Goal: Navigation & Orientation: Find specific page/section

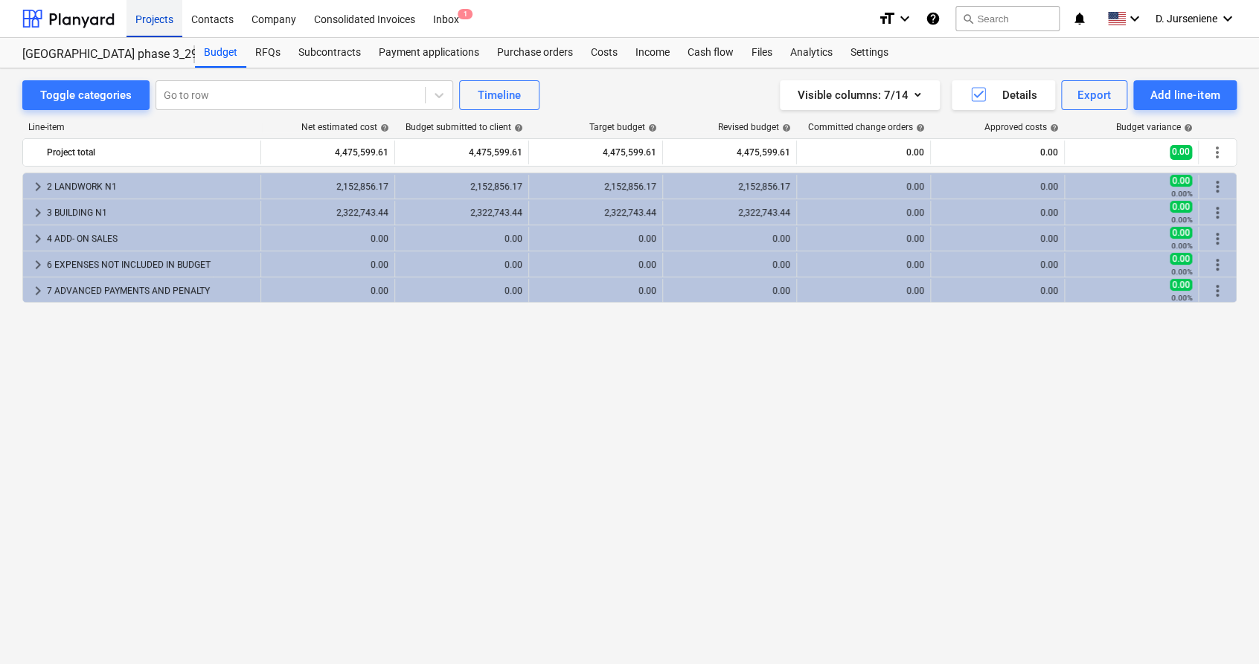
click at [141, 17] on div "Projects" at bounding box center [154, 18] width 56 height 38
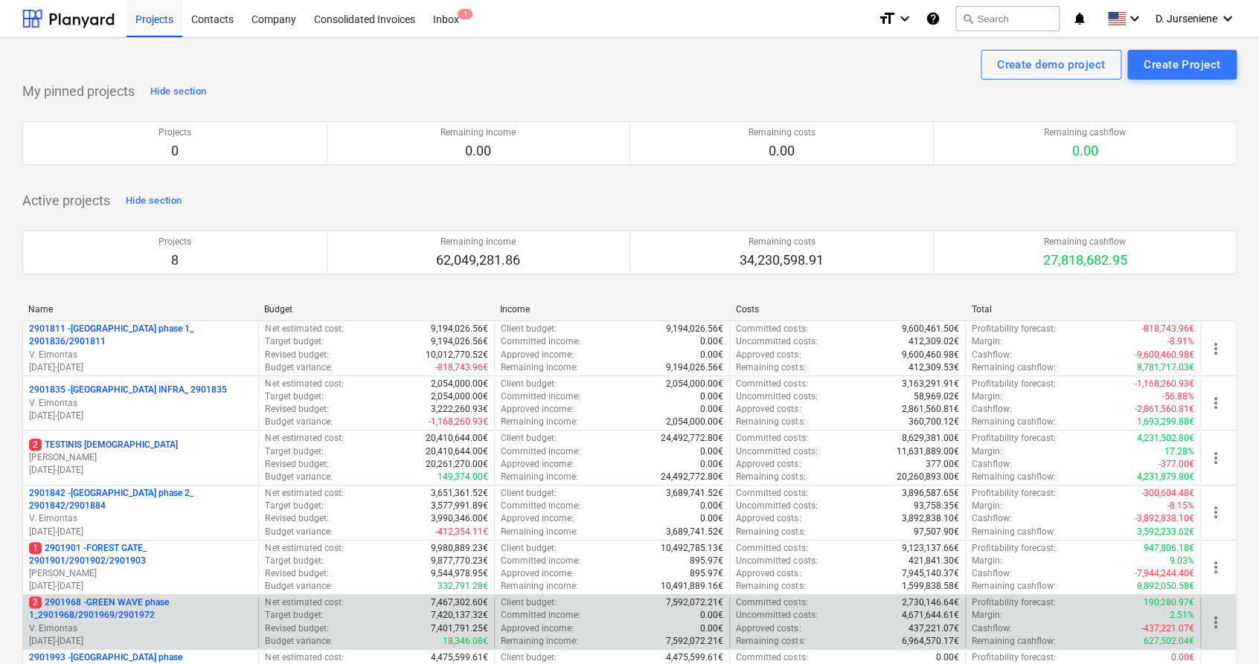
click at [100, 619] on p "2 2901968 - GREEN WAVE phase 1_2901968/2901969/2901972" at bounding box center [140, 609] width 223 height 25
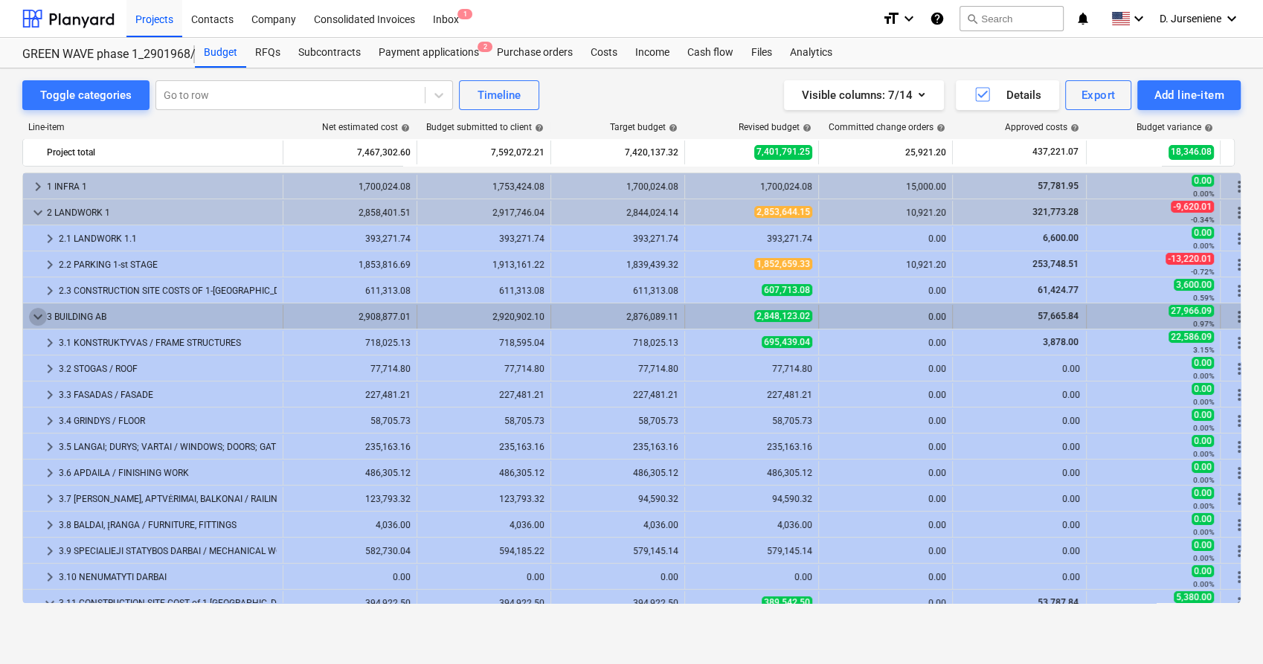
click at [38, 318] on span "keyboard_arrow_down" at bounding box center [38, 317] width 18 height 18
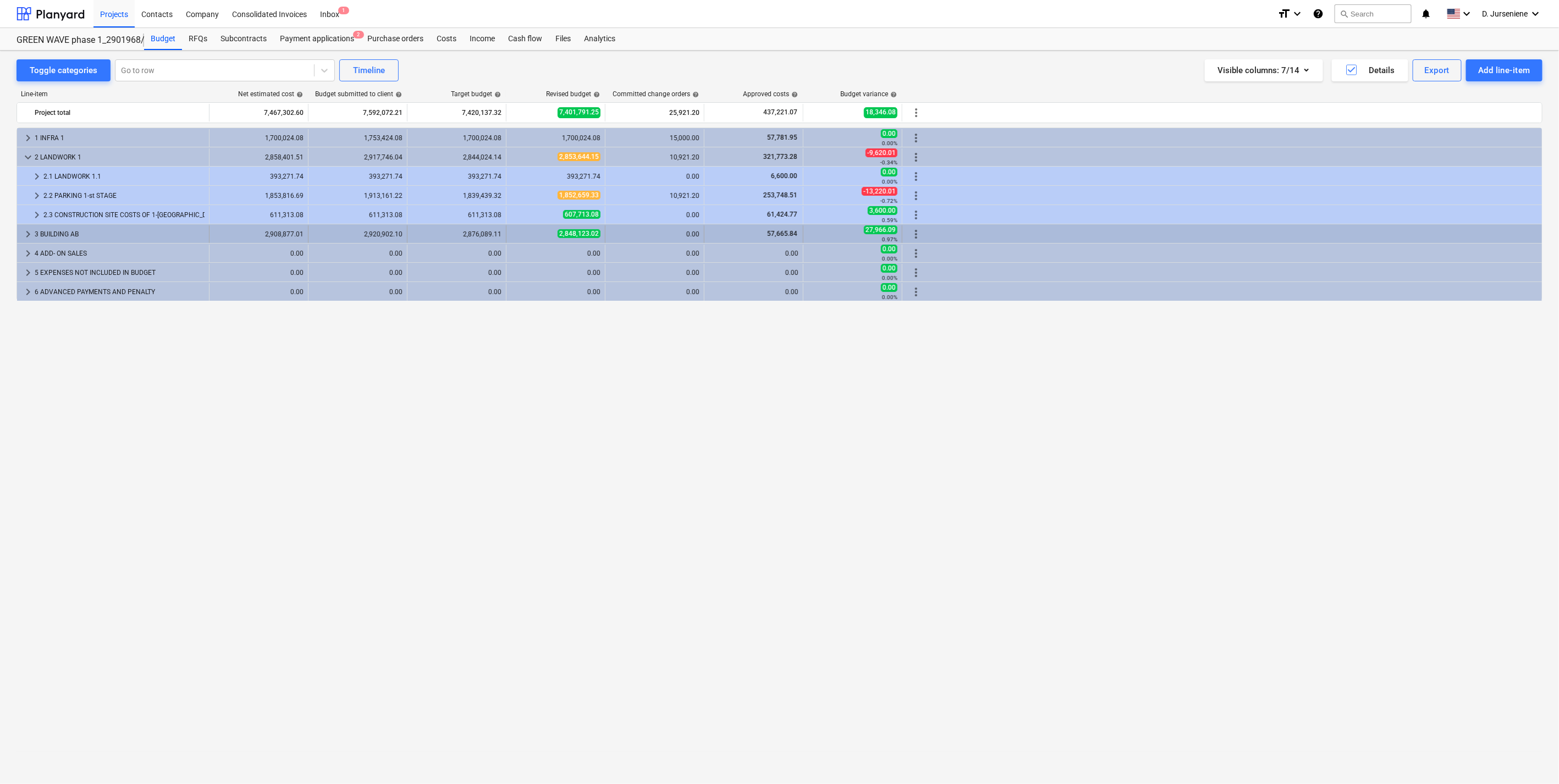
click at [478, 234] on div "2,876,089.11" at bounding box center [456, 234] width 89 height 7
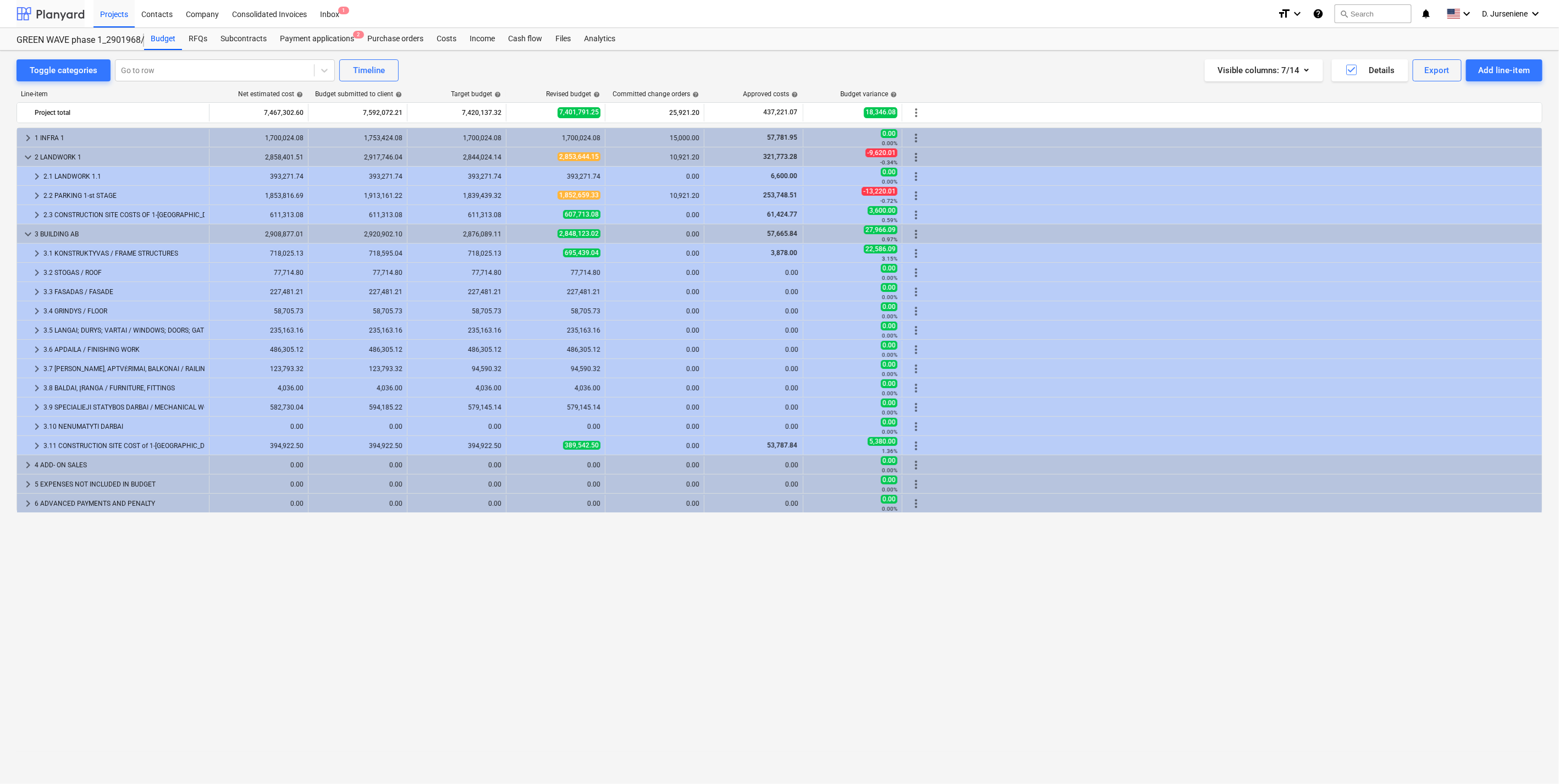
click at [42, 7] on div at bounding box center [50, 13] width 68 height 27
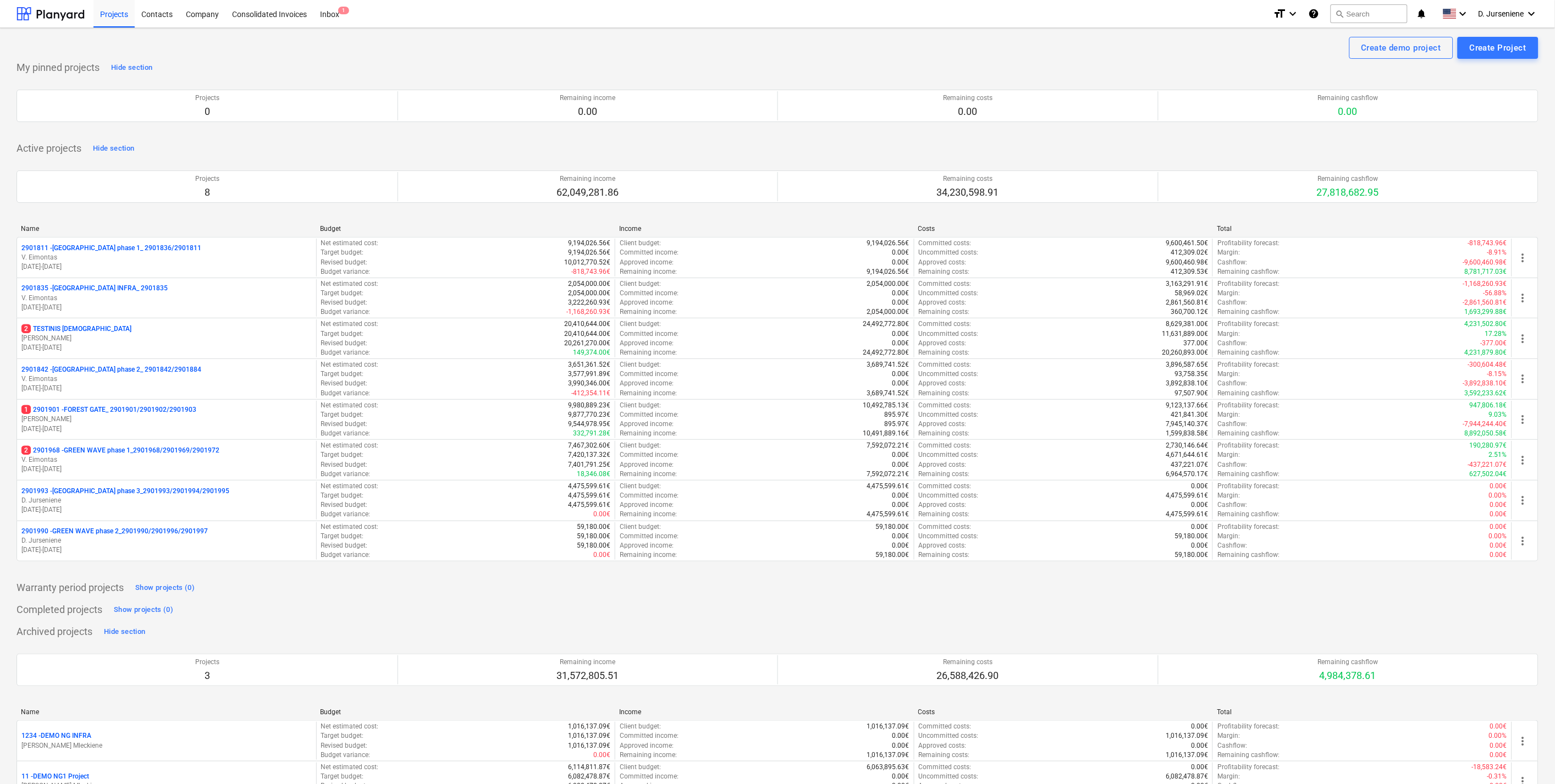
click at [141, 218] on div "Name Budget Income Costs Total 2901811 - [GEOGRAPHIC_DATA] phase 1_ 2901836/290…" at bounding box center [777, 395] width 1522 height 358
click at [130, 491] on p "D. Jurseniene" at bounding box center [166, 500] width 290 height 10
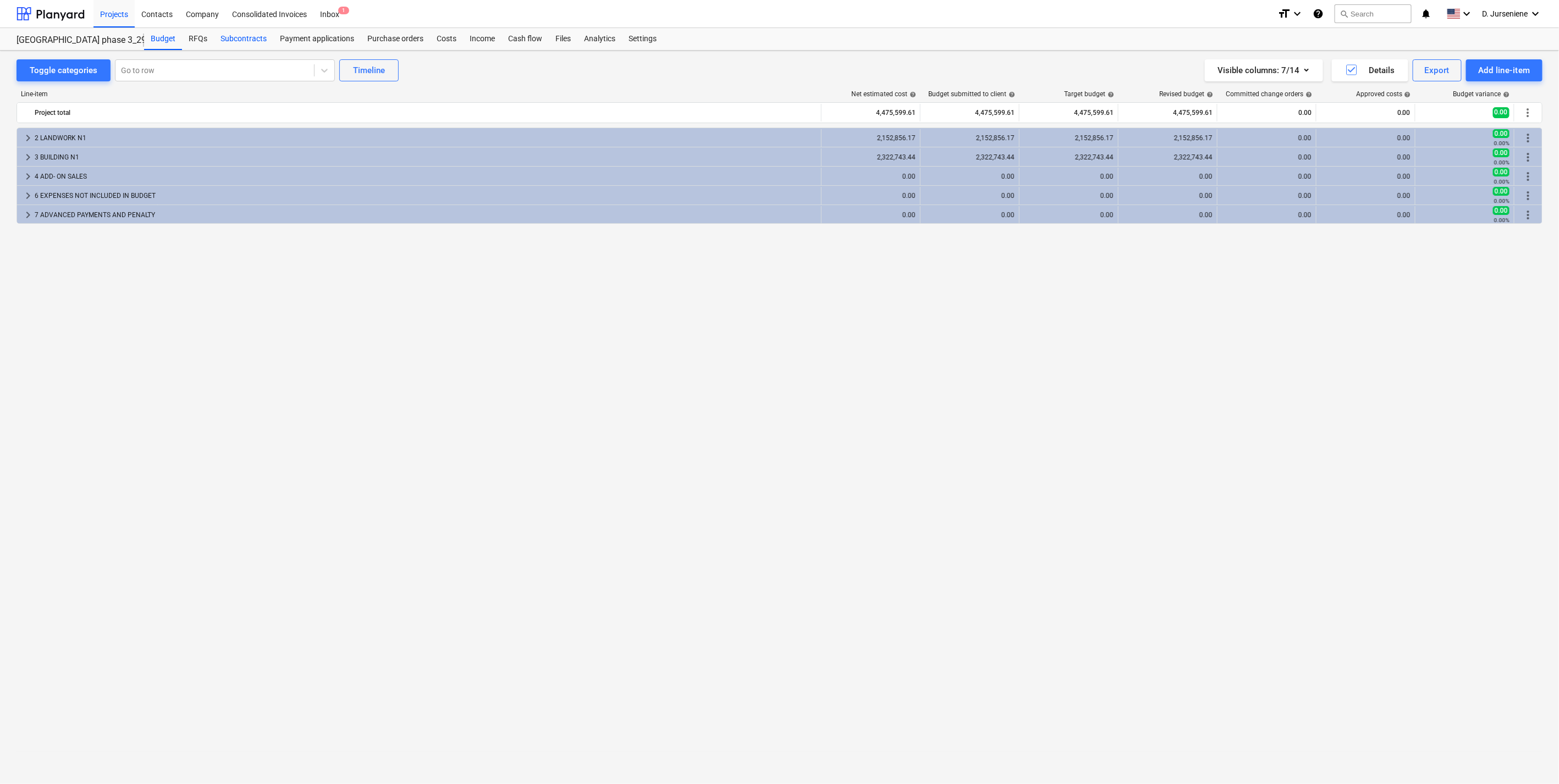
click at [234, 41] on div "Subcontracts" at bounding box center [243, 39] width 59 height 22
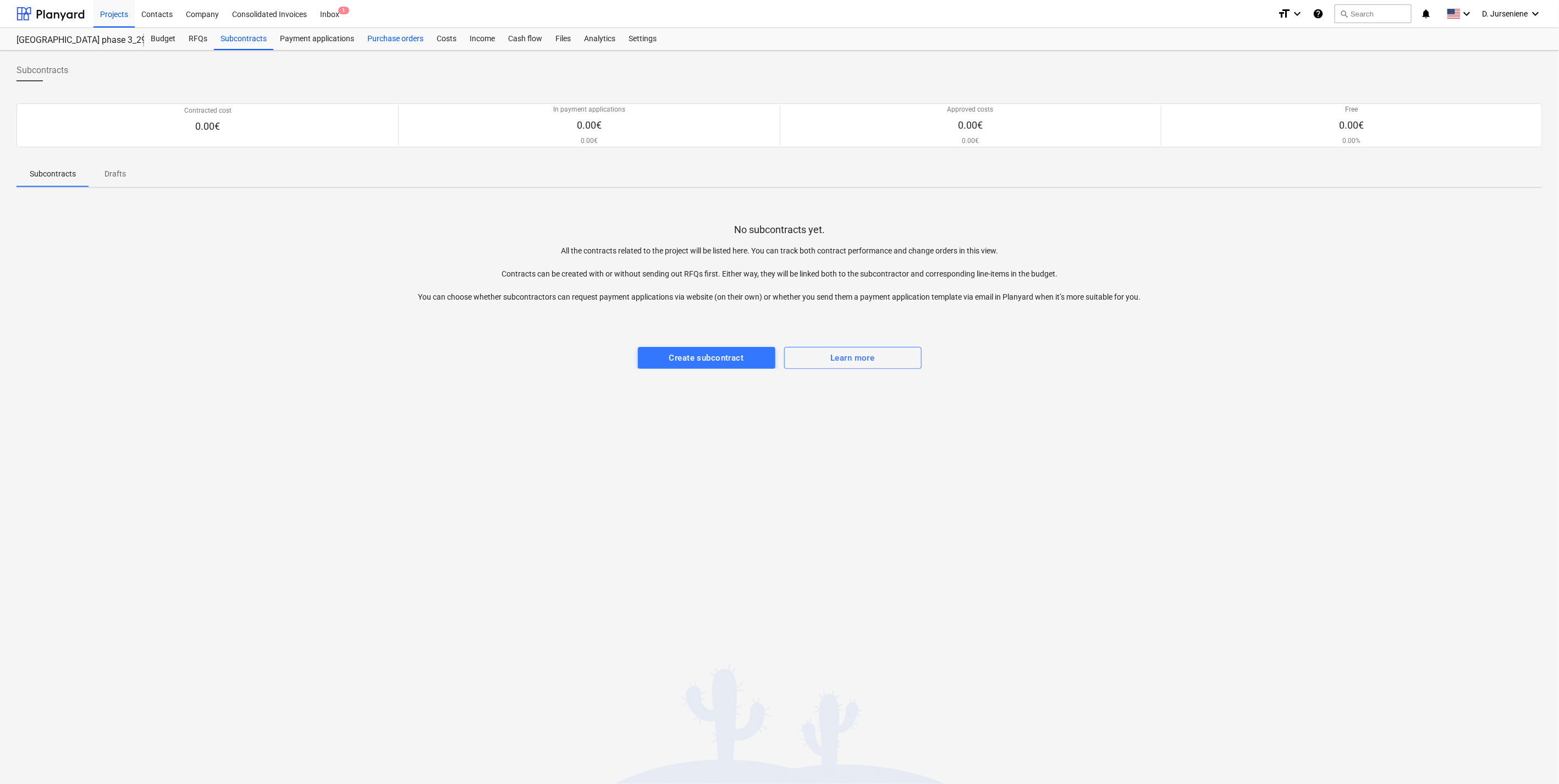
click at [385, 39] on div "Purchase orders" at bounding box center [395, 39] width 69 height 22
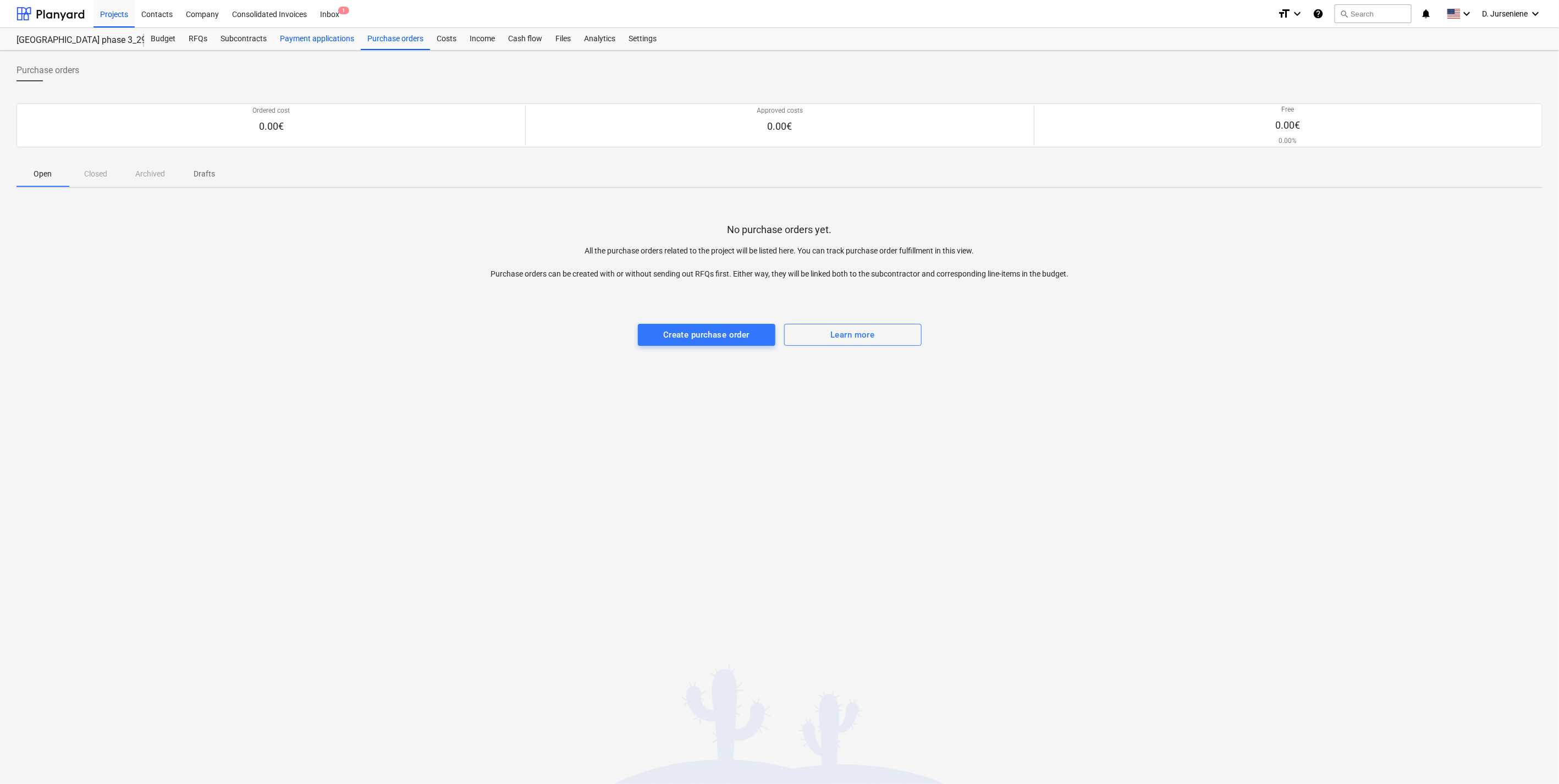
click at [319, 37] on div "Payment applications" at bounding box center [317, 39] width 87 height 22
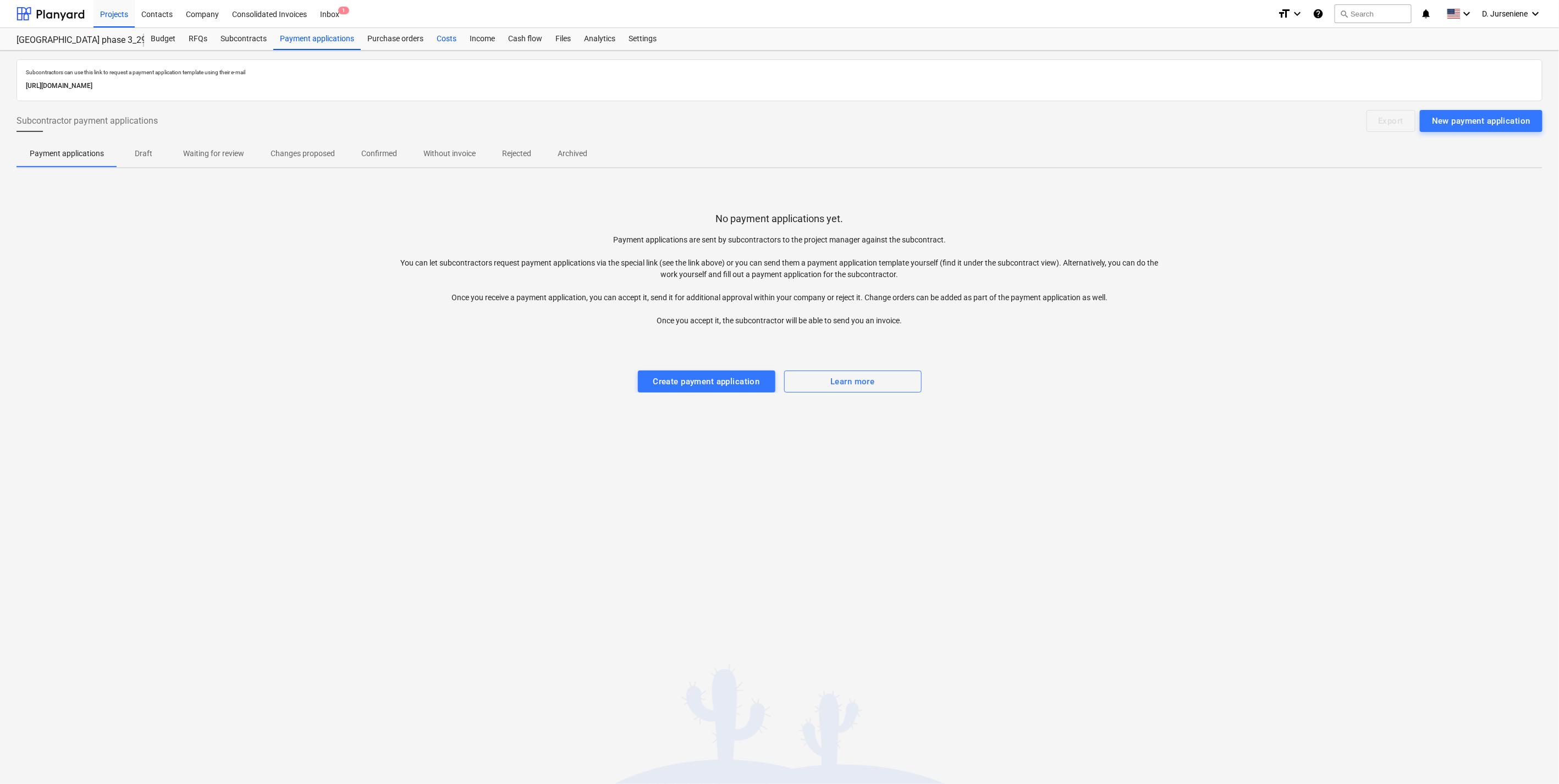
click at [441, 36] on div "Costs" at bounding box center [446, 39] width 33 height 22
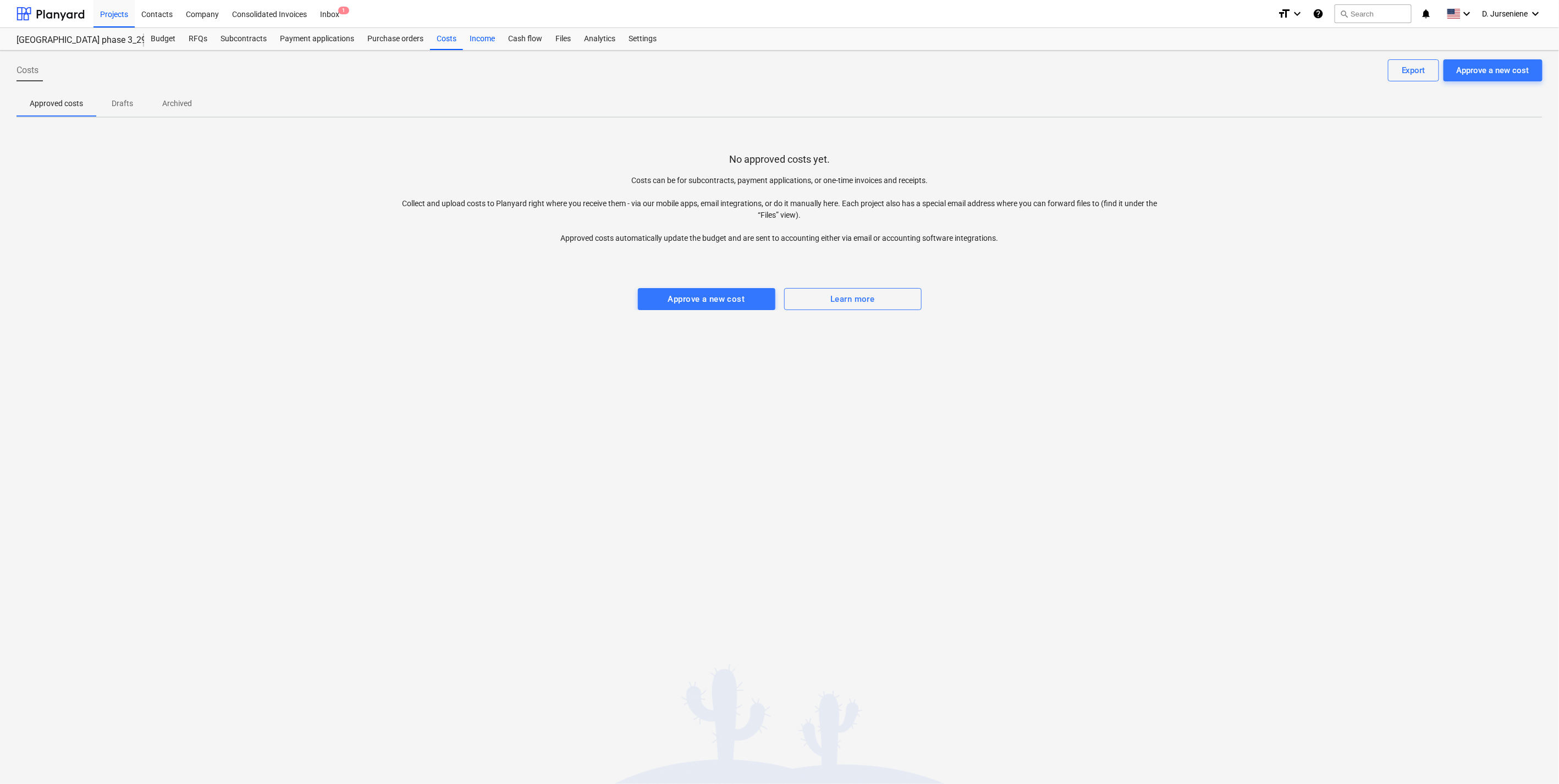
click at [485, 39] on div "Income" at bounding box center [482, 39] width 38 height 22
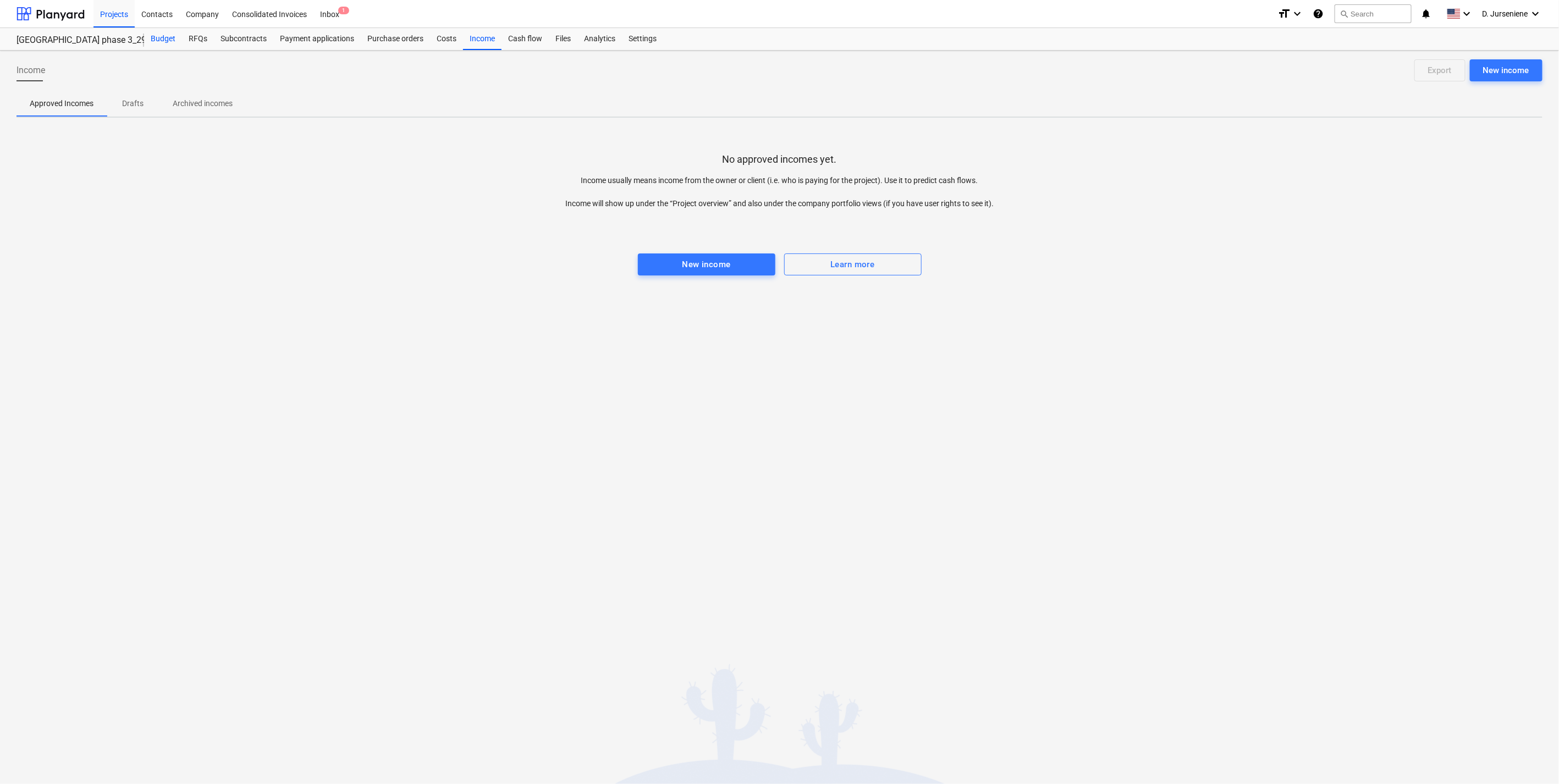
click at [172, 38] on div "Budget" at bounding box center [163, 39] width 38 height 22
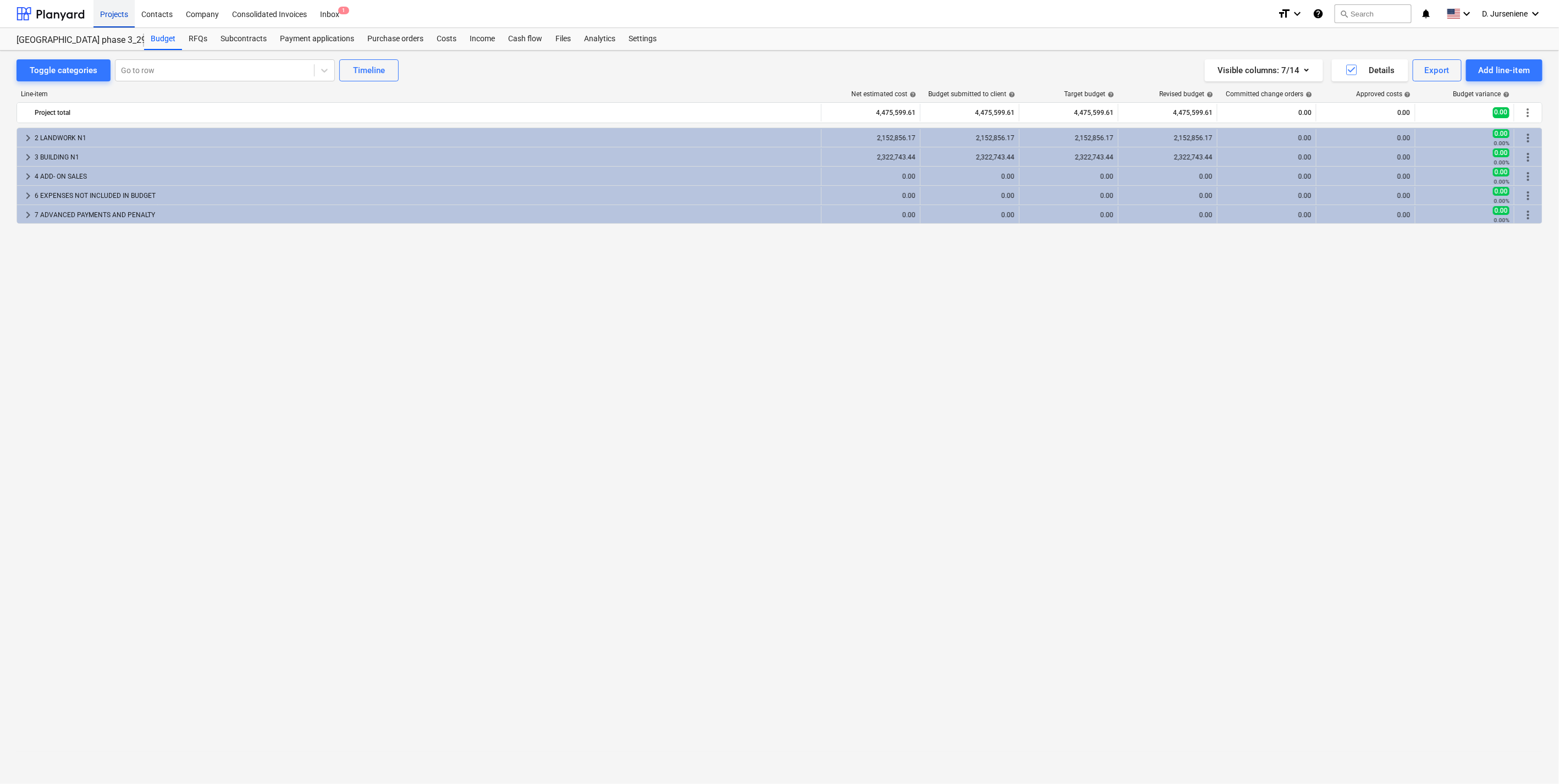
click at [123, 14] on div "Projects" at bounding box center [114, 13] width 41 height 28
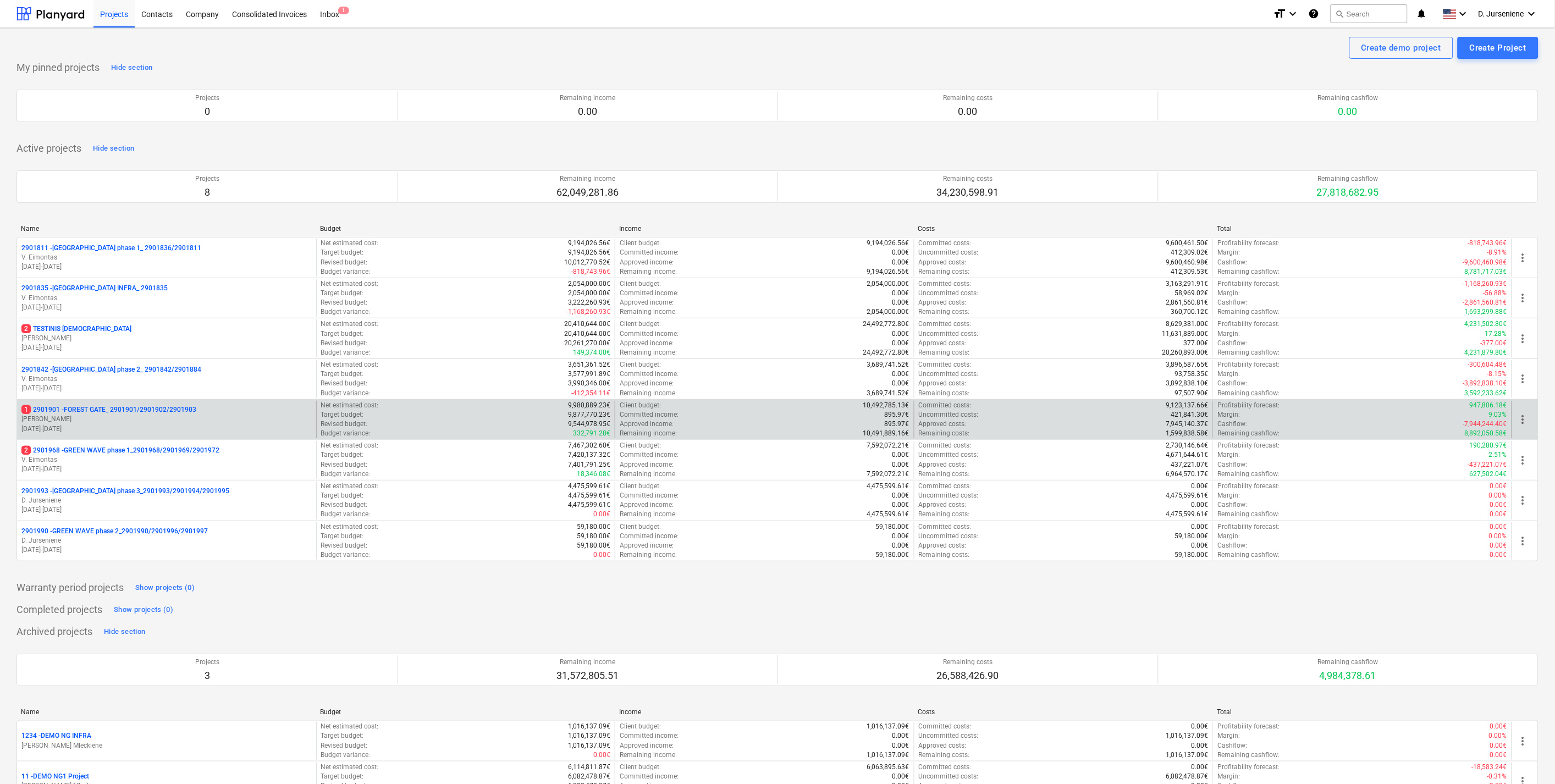
click at [105, 420] on p "[PERSON_NAME]" at bounding box center [166, 419] width 290 height 10
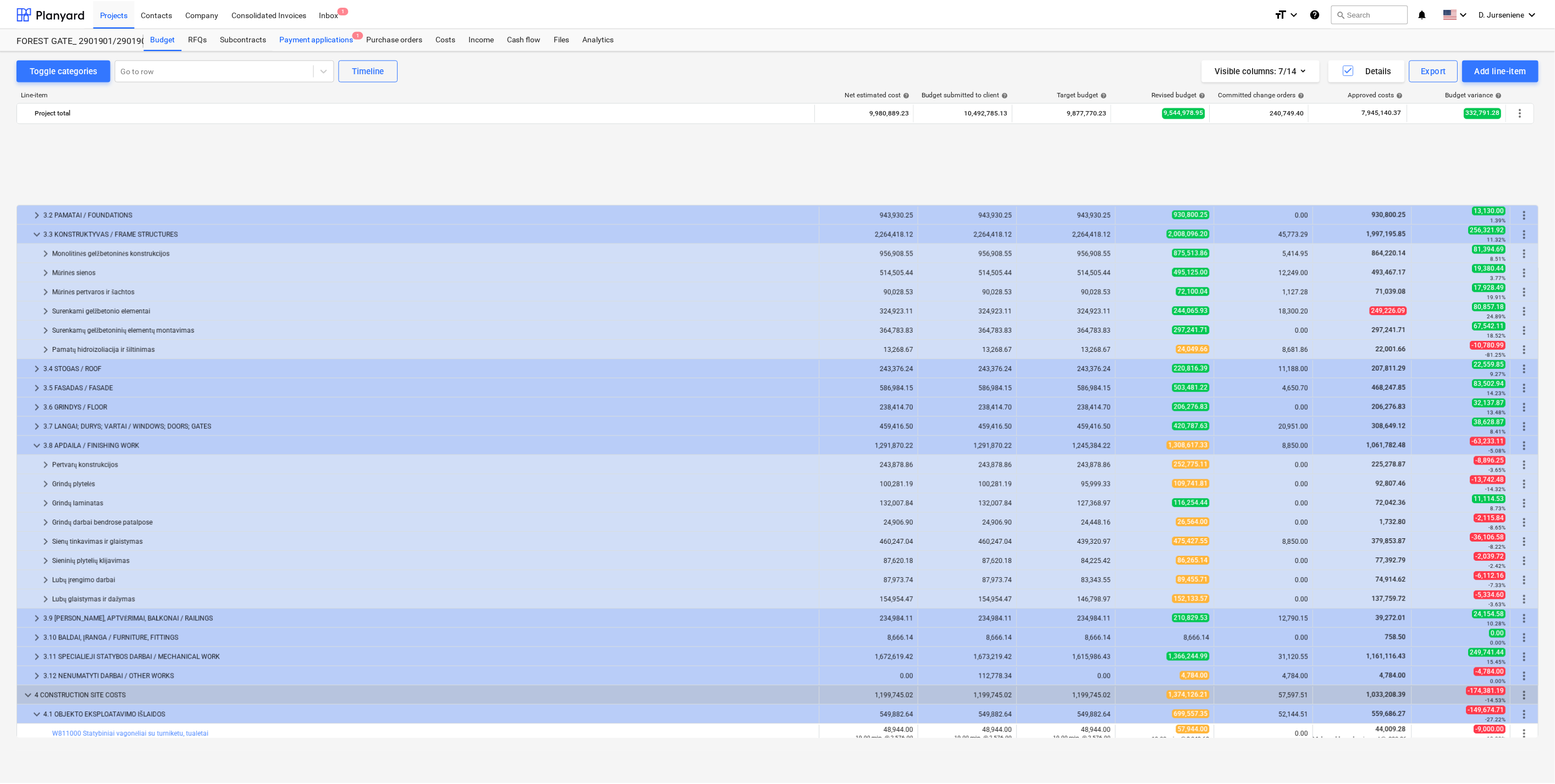
scroll to position [470, 0]
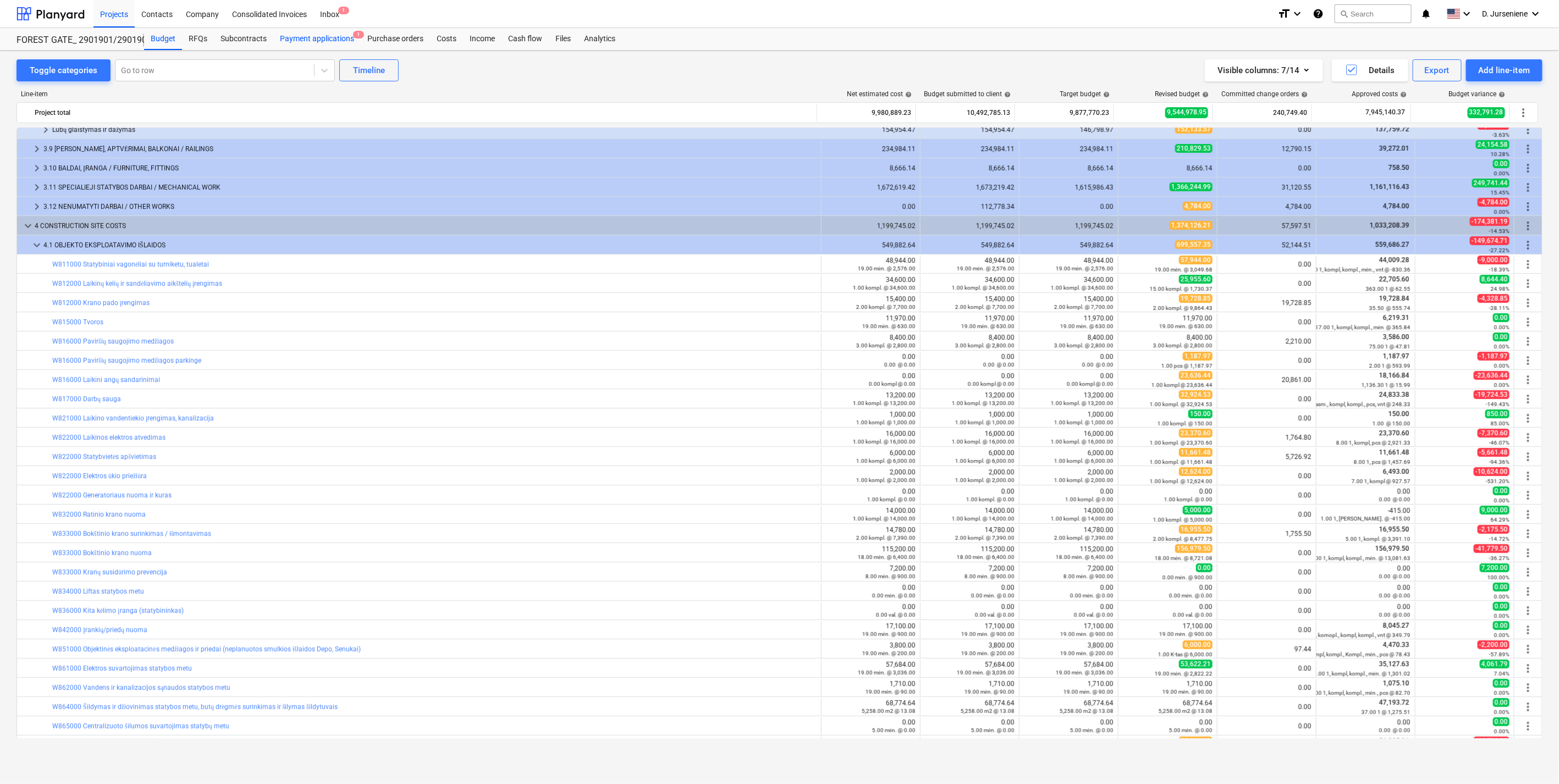
click at [299, 37] on div "Payment applications 1" at bounding box center [317, 39] width 87 height 22
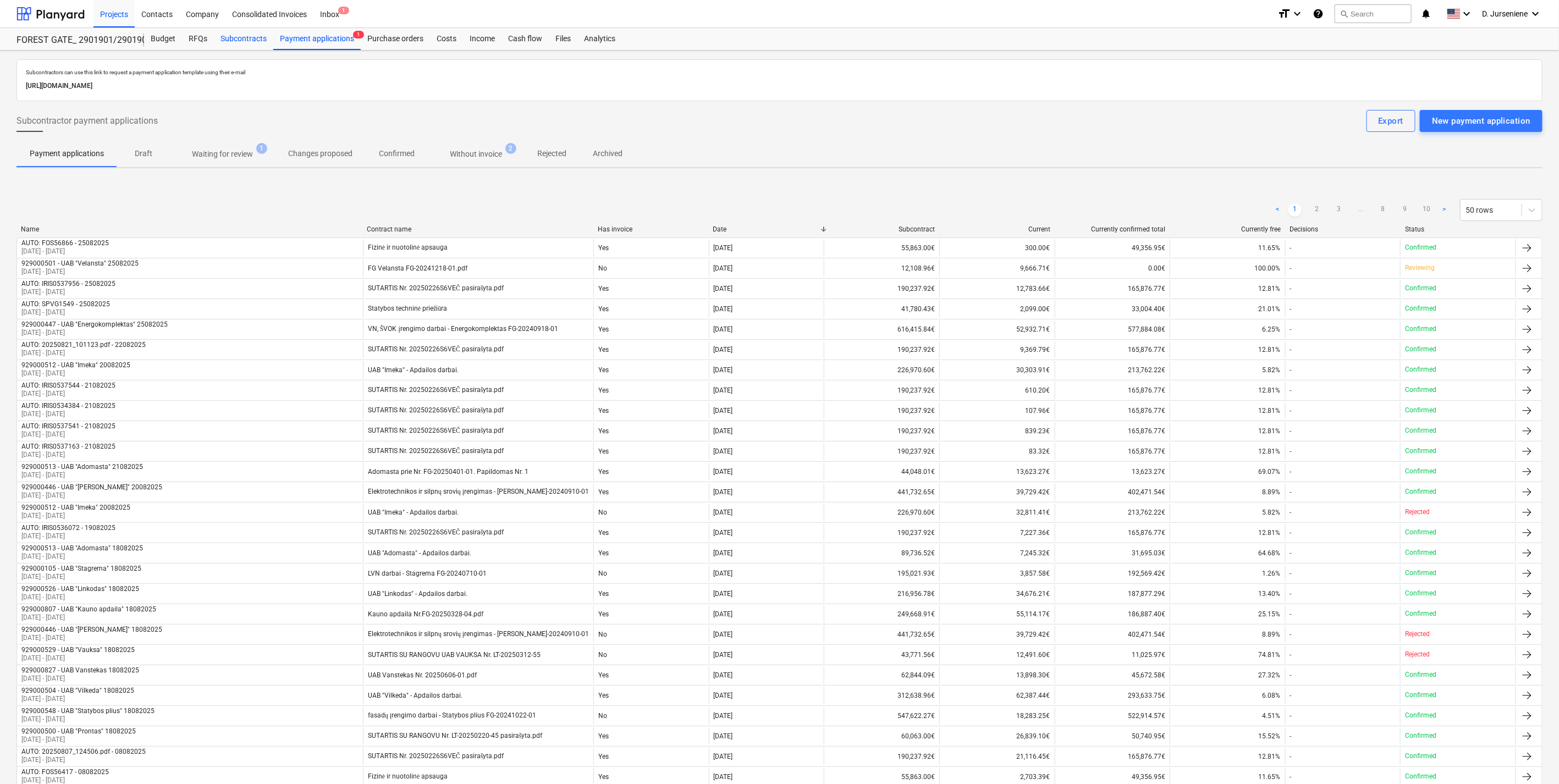
click at [233, 38] on div "Subcontracts" at bounding box center [243, 39] width 59 height 22
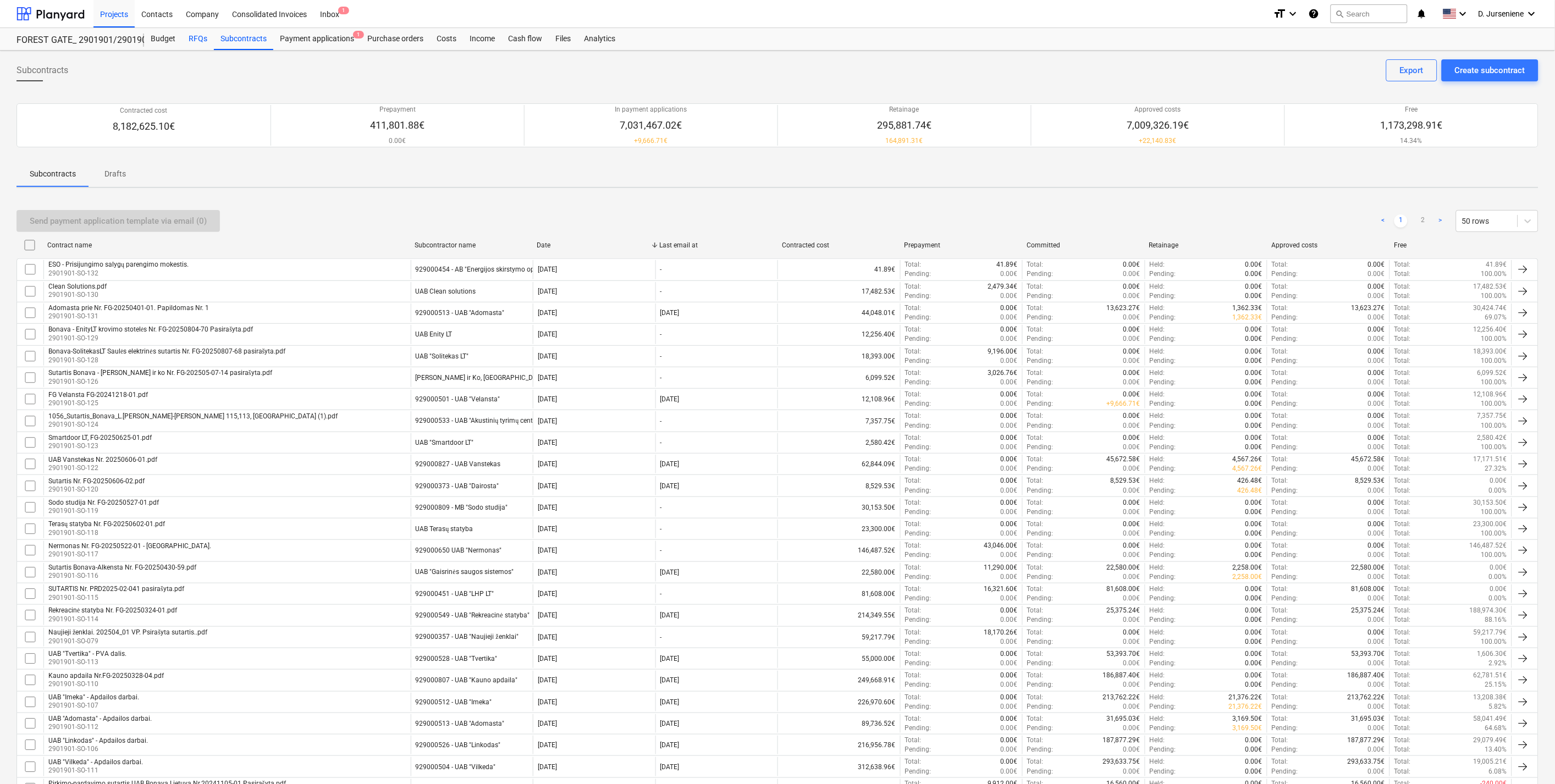
click at [196, 37] on div "RFQs" at bounding box center [197, 39] width 32 height 22
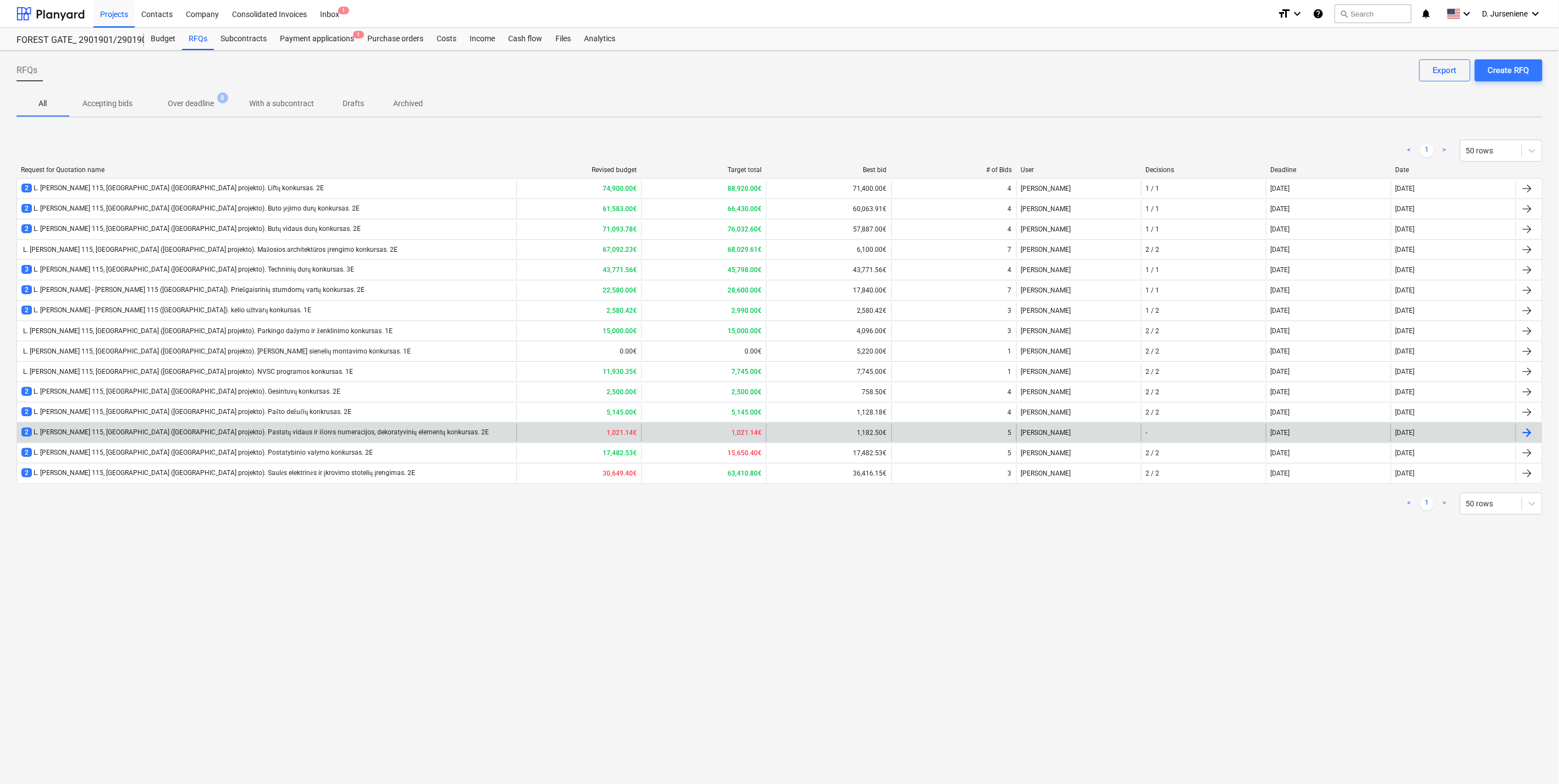
click at [228, 427] on div "2 L. [PERSON_NAME] 115, [GEOGRAPHIC_DATA] ([GEOGRAPHIC_DATA] projekto). Pastatų…" at bounding box center [266, 433] width 499 height 18
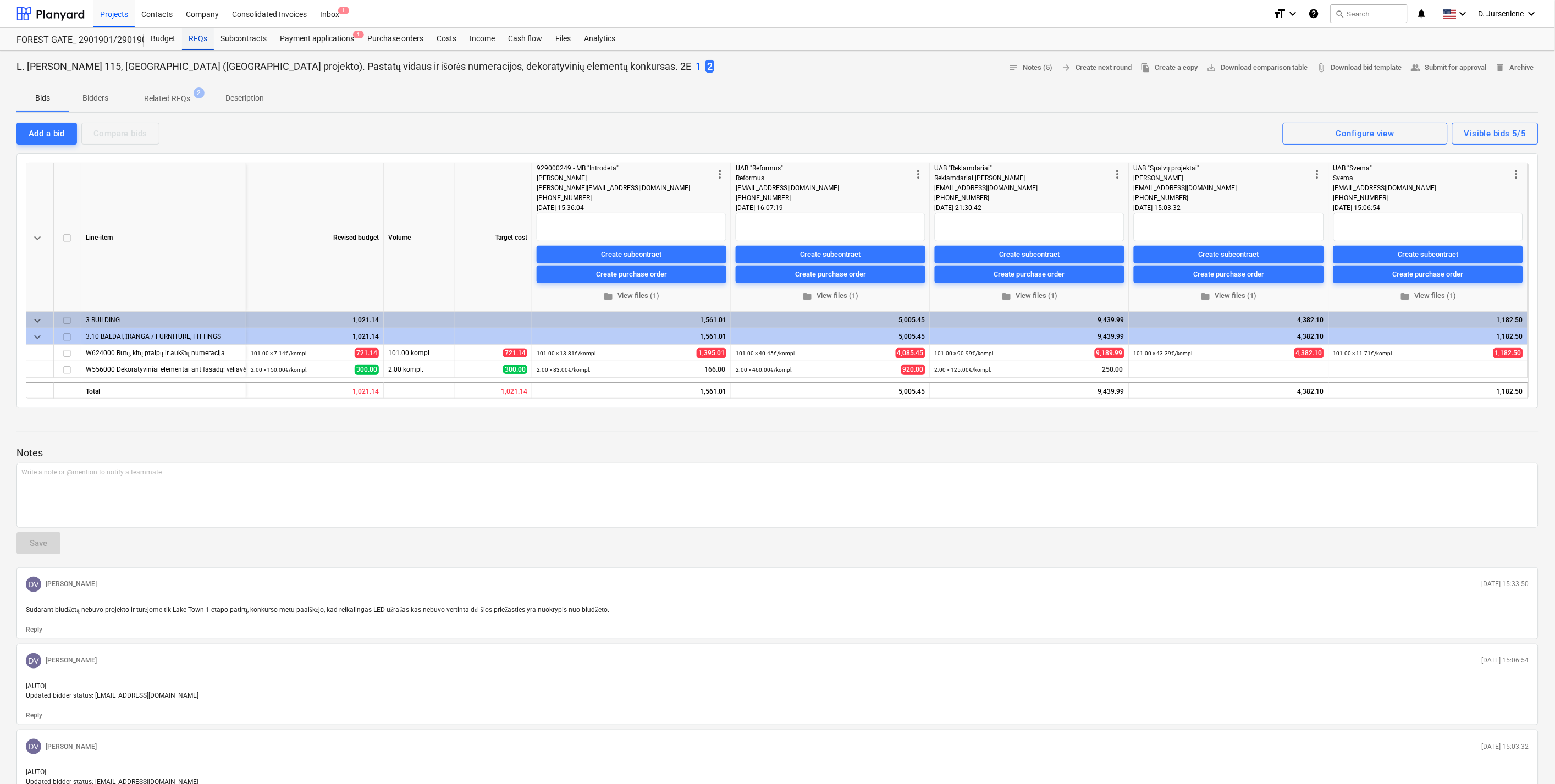
click at [196, 40] on div "RFQs" at bounding box center [197, 39] width 32 height 22
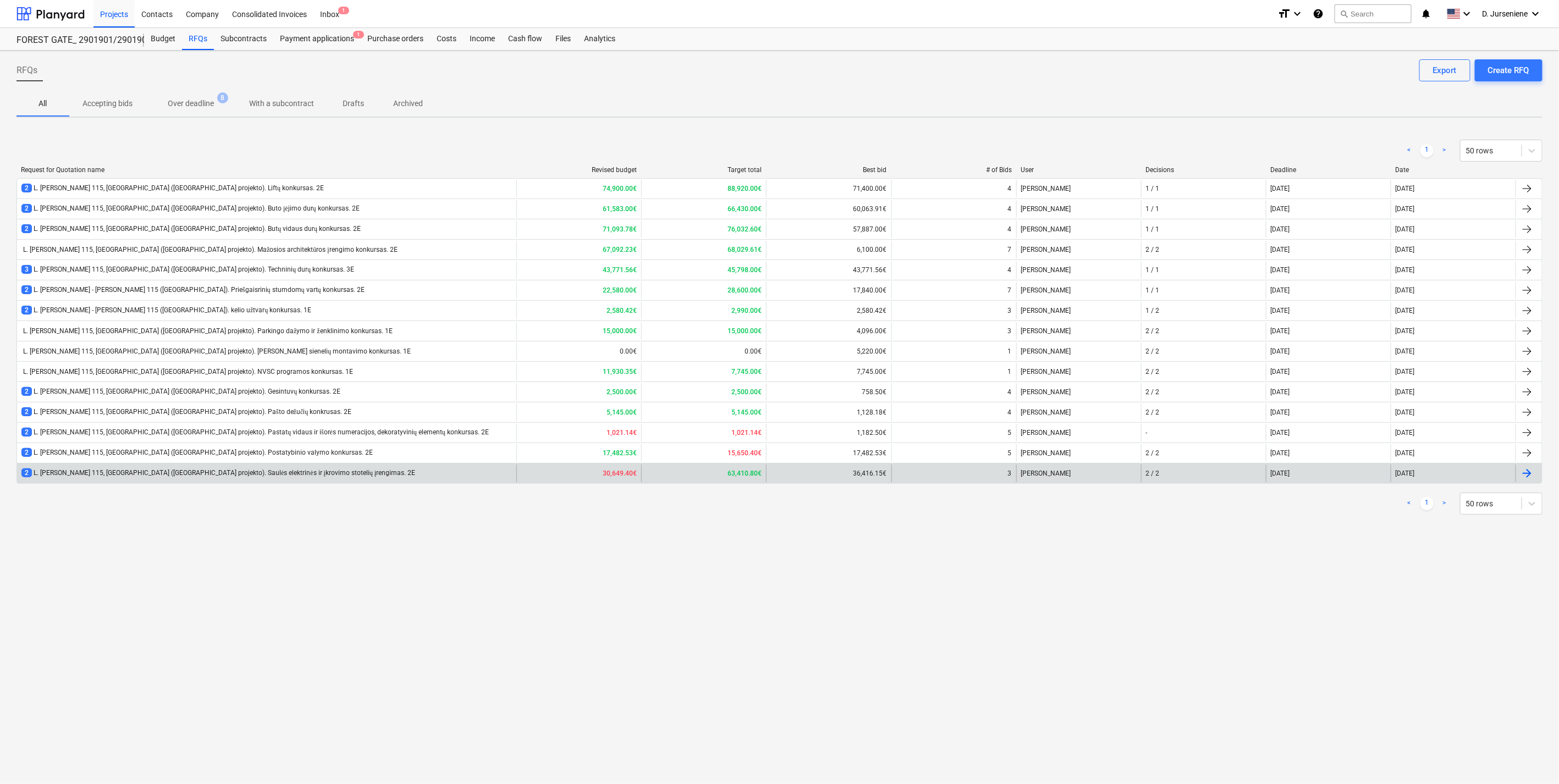
click at [140, 471] on div "2 L. [PERSON_NAME] 115, [GEOGRAPHIC_DATA] ([GEOGRAPHIC_DATA] projekto). Saulės …" at bounding box center [218, 473] width 394 height 10
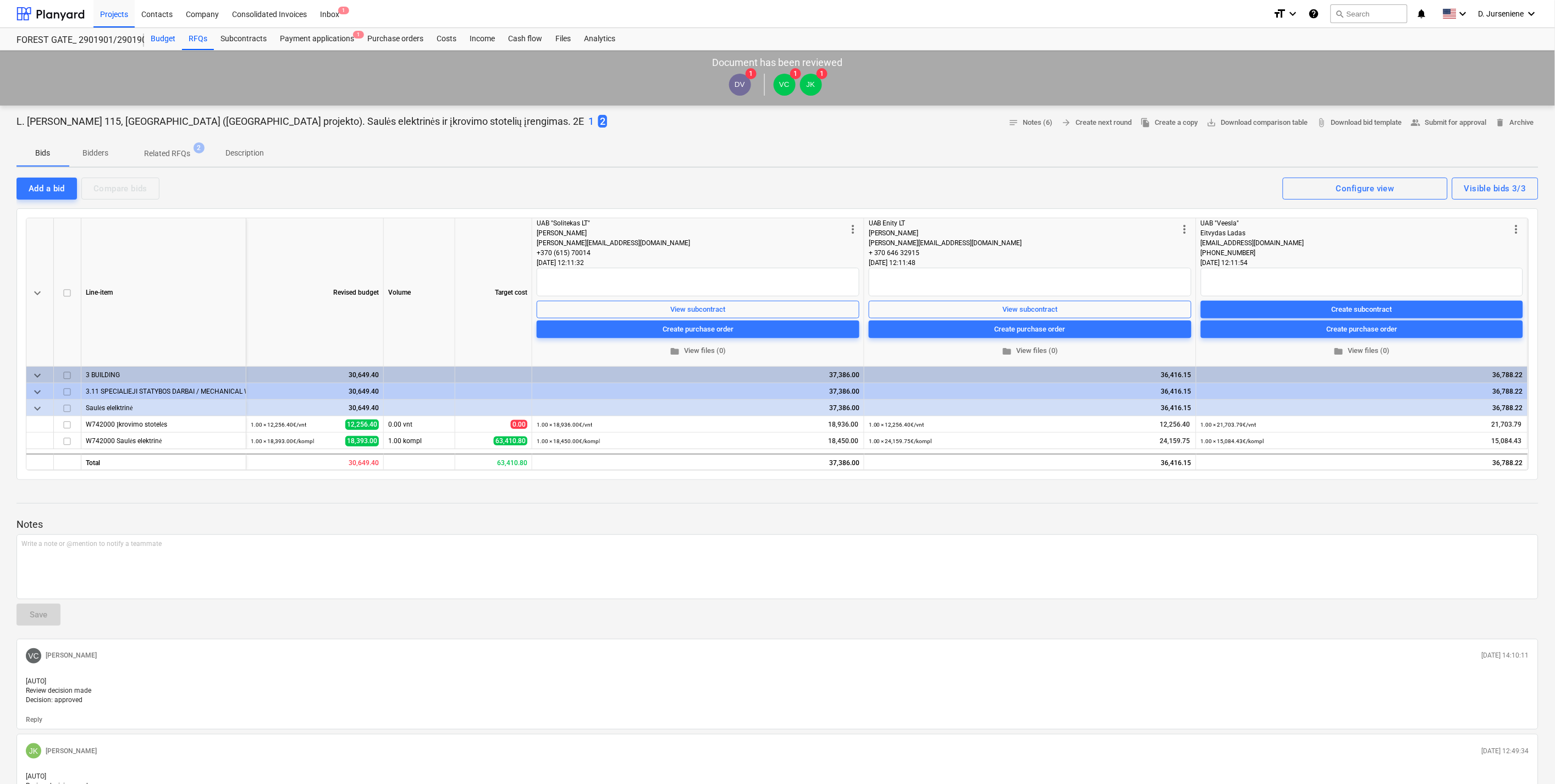
drag, startPoint x: 199, startPoint y: 41, endPoint x: 160, endPoint y: 42, distance: 39.0
click at [199, 41] on div "RFQs" at bounding box center [197, 39] width 32 height 22
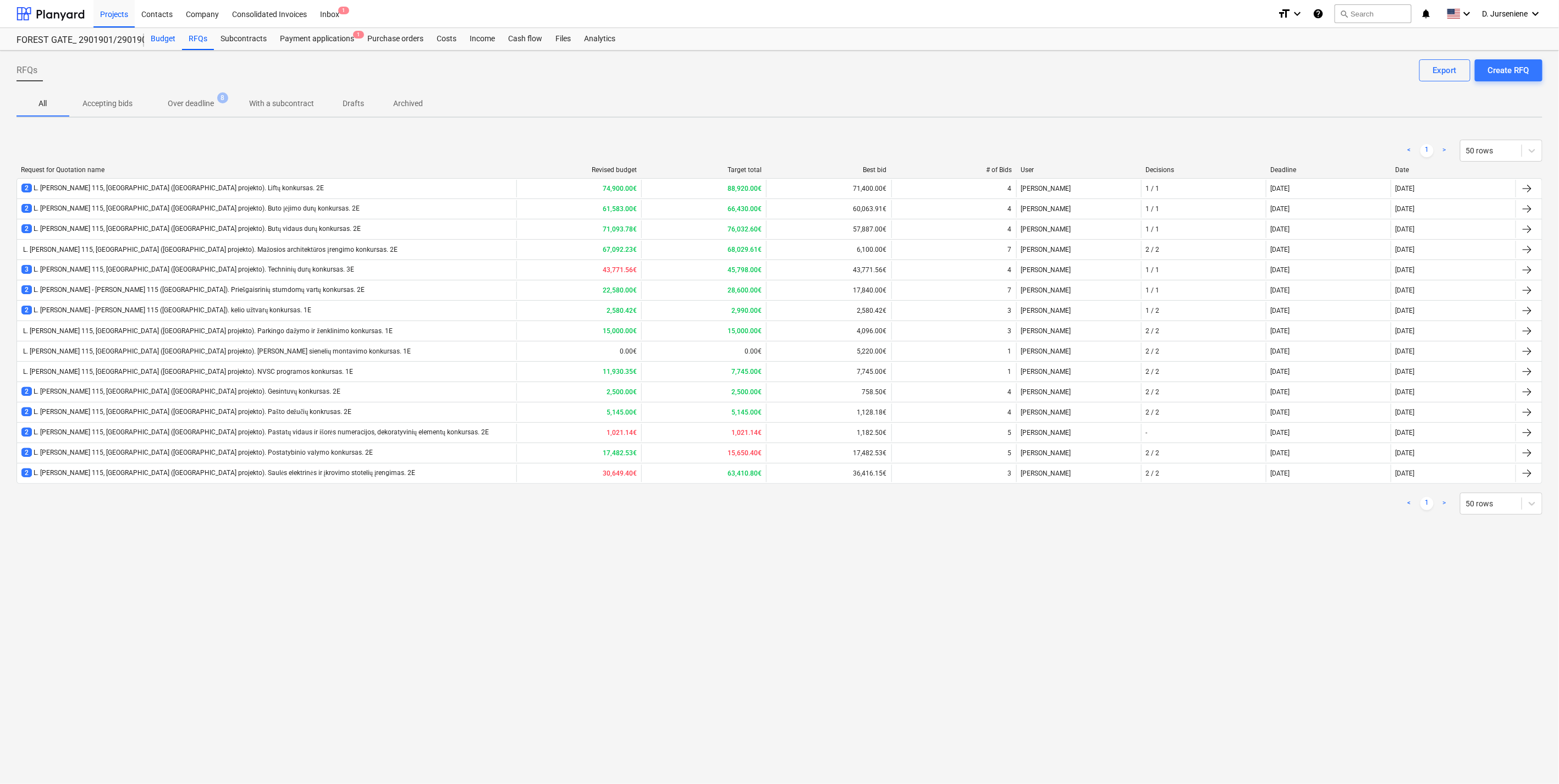
click at [164, 36] on div "Budget" at bounding box center [163, 39] width 38 height 22
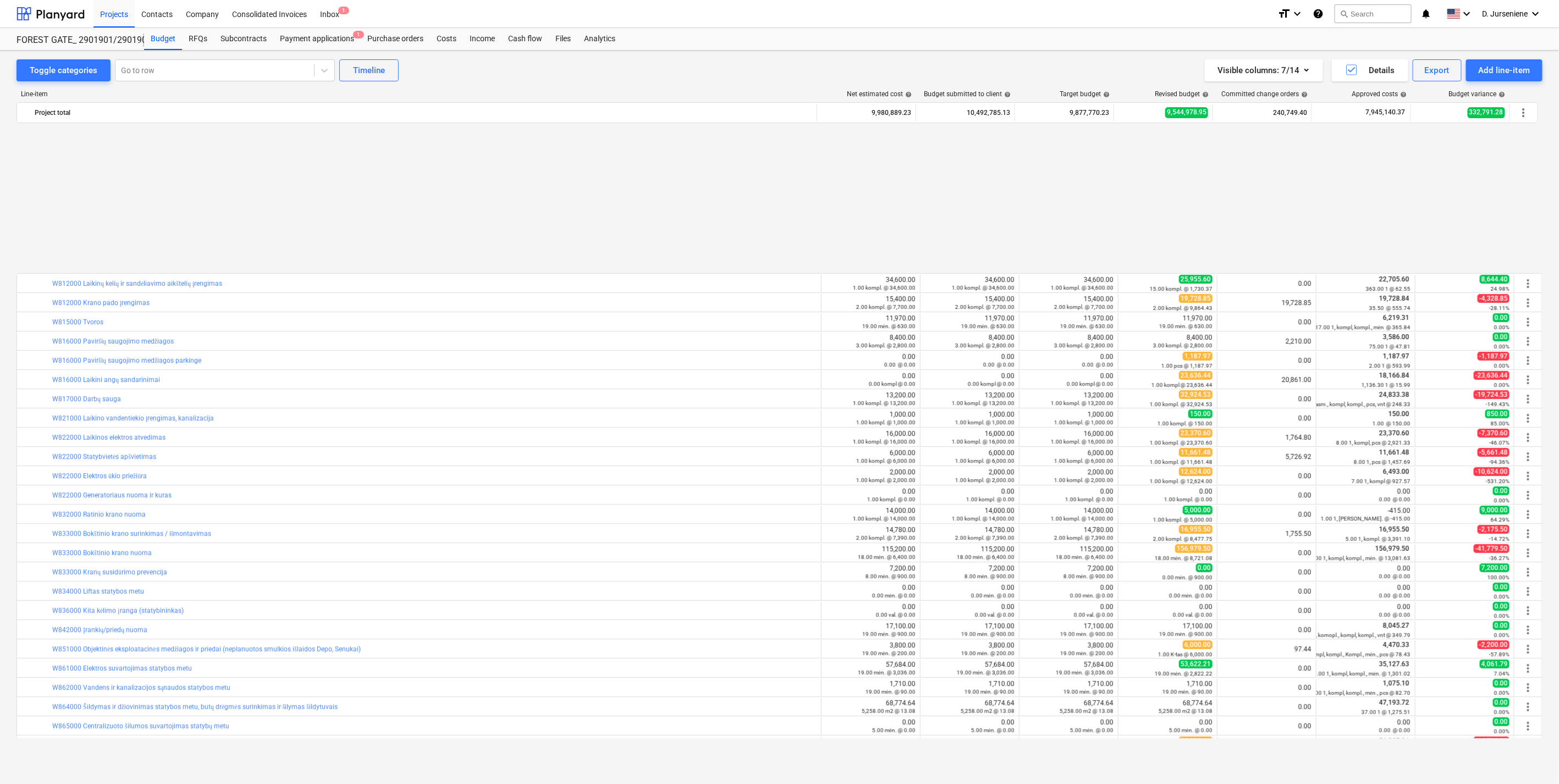
scroll to position [640, 0]
